Goal: Transaction & Acquisition: Purchase product/service

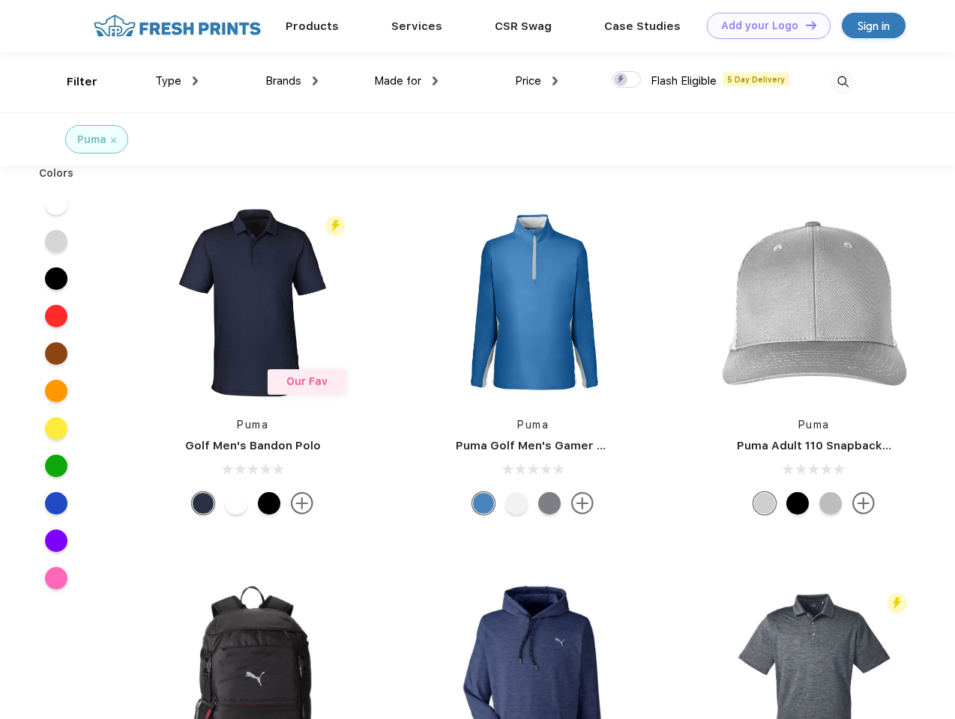
click at [763, 25] on link "Add your Logo Design Tool" at bounding box center [769, 26] width 124 height 26
click at [0, 0] on div "Design Tool" at bounding box center [0, 0] width 0 height 0
click at [804, 25] on link "Add your Logo Design Tool" at bounding box center [769, 26] width 124 height 26
click at [72, 82] on div "Filter" at bounding box center [82, 81] width 31 height 17
click at [177, 81] on span "Type" at bounding box center [168, 80] width 26 height 13
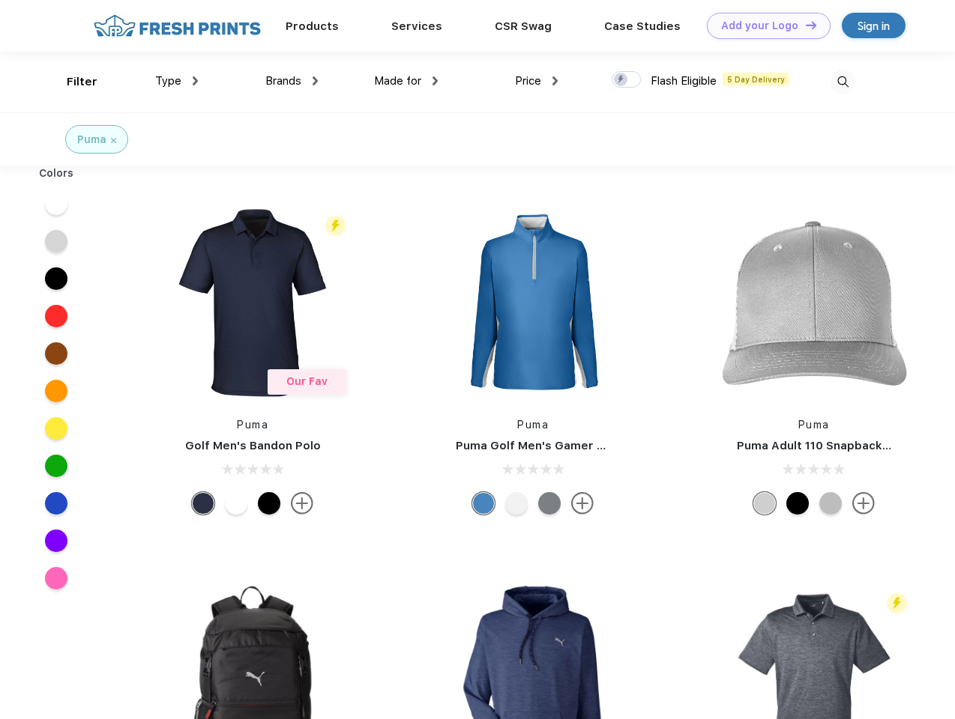
click at [292, 81] on span "Brands" at bounding box center [283, 80] width 36 height 13
click at [406, 81] on span "Made for" at bounding box center [397, 80] width 47 height 13
click at [537, 81] on span "Price" at bounding box center [528, 80] width 26 height 13
click at [626, 80] on div at bounding box center [625, 79] width 29 height 16
click at [621, 80] on input "checkbox" at bounding box center [616, 75] width 10 height 10
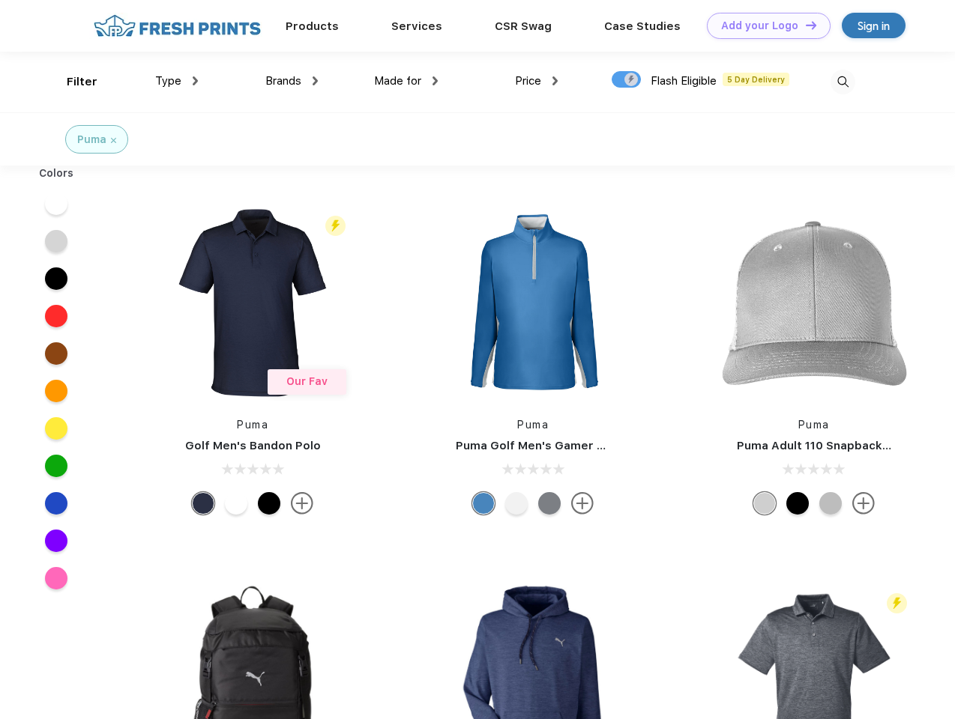
click at [842, 82] on img at bounding box center [842, 82] width 25 height 25
